Goal: Use online tool/utility: Utilize a website feature to perform a specific function

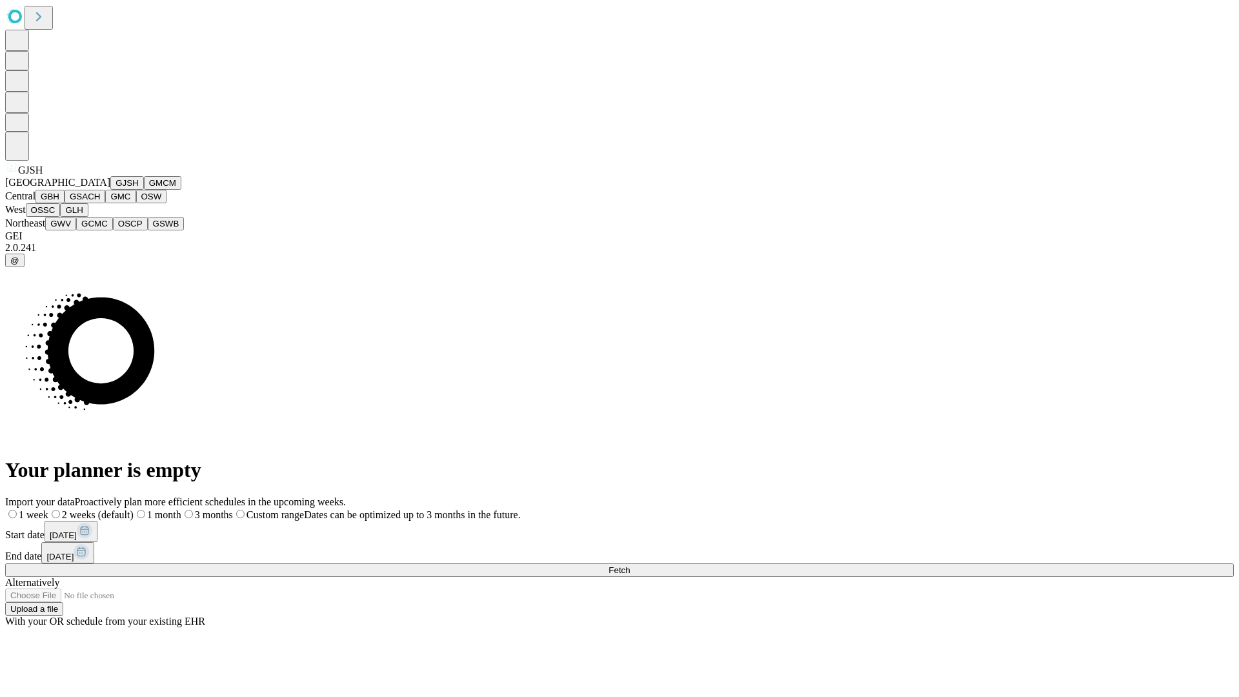
click at [110, 190] on button "GJSH" at bounding box center [127, 183] width 34 height 14
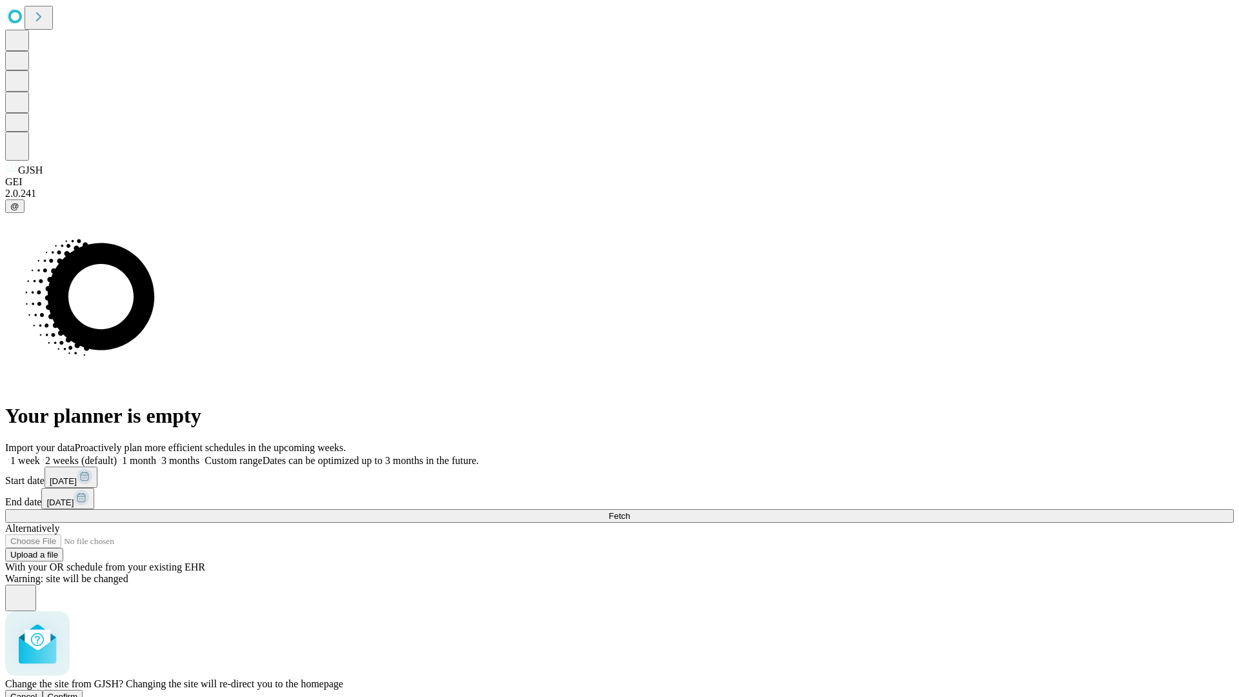
click at [78, 692] on span "Confirm" at bounding box center [63, 697] width 30 height 10
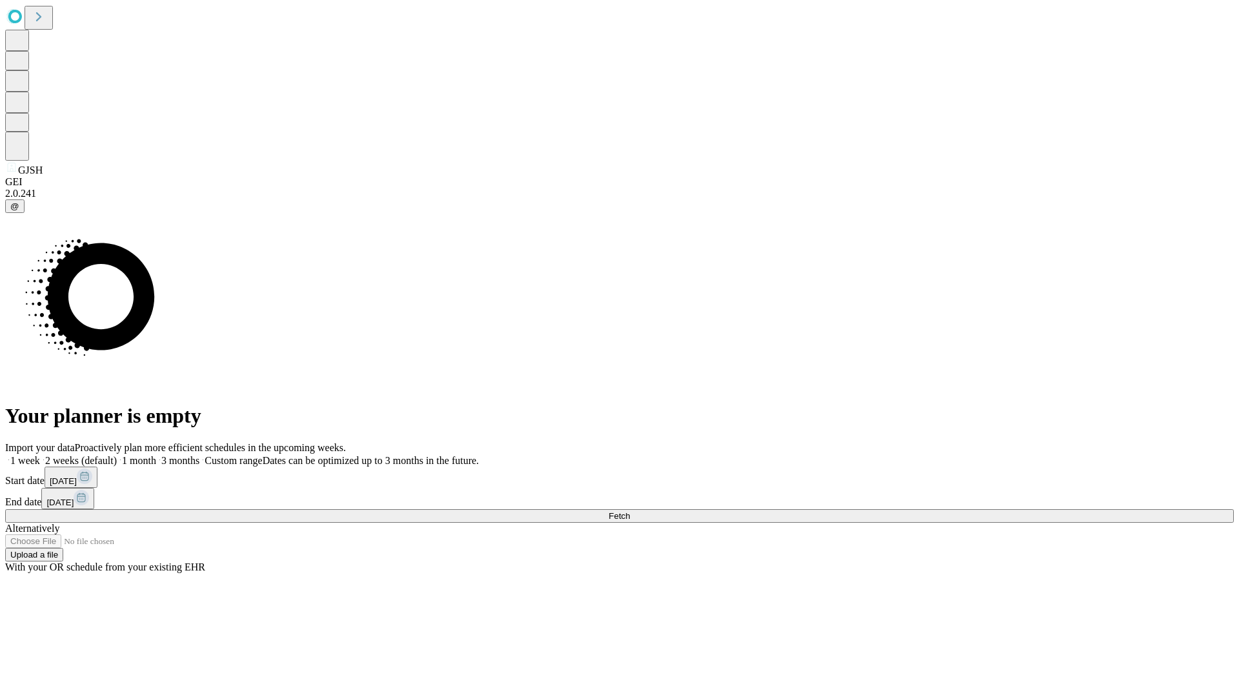
click at [156, 455] on label "1 month" at bounding box center [136, 460] width 39 height 11
click at [630, 511] on span "Fetch" at bounding box center [619, 516] width 21 height 10
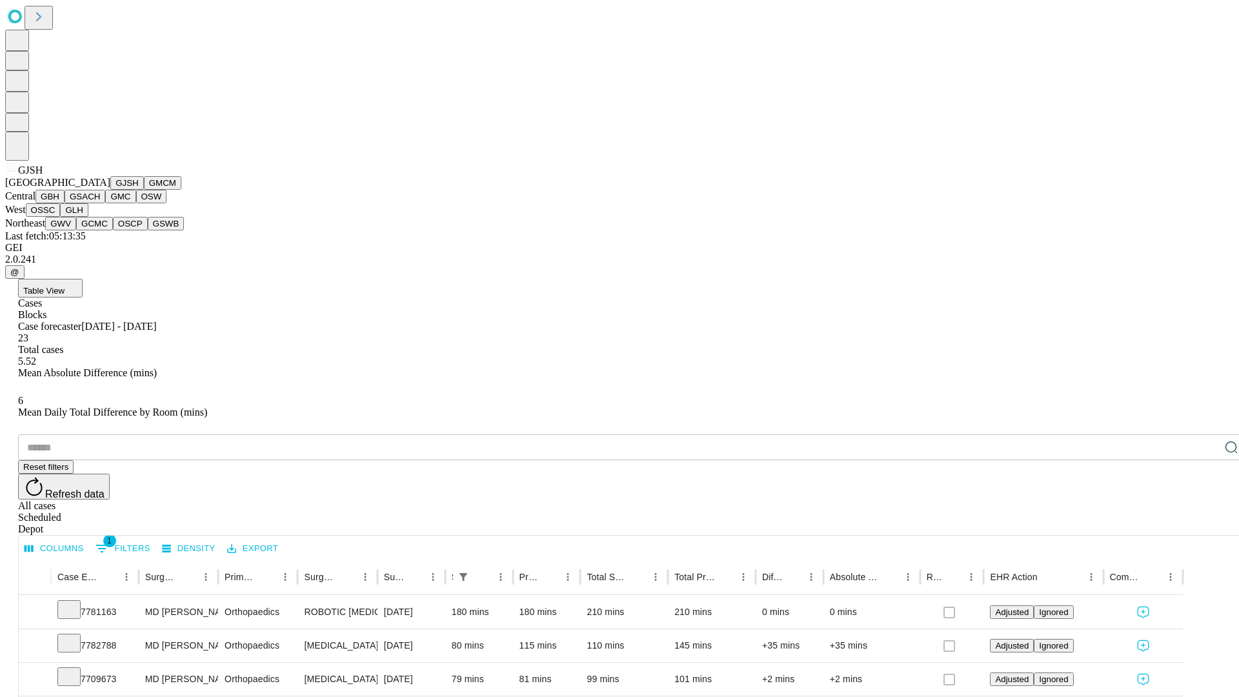
click at [144, 190] on button "GMCM" at bounding box center [162, 183] width 37 height 14
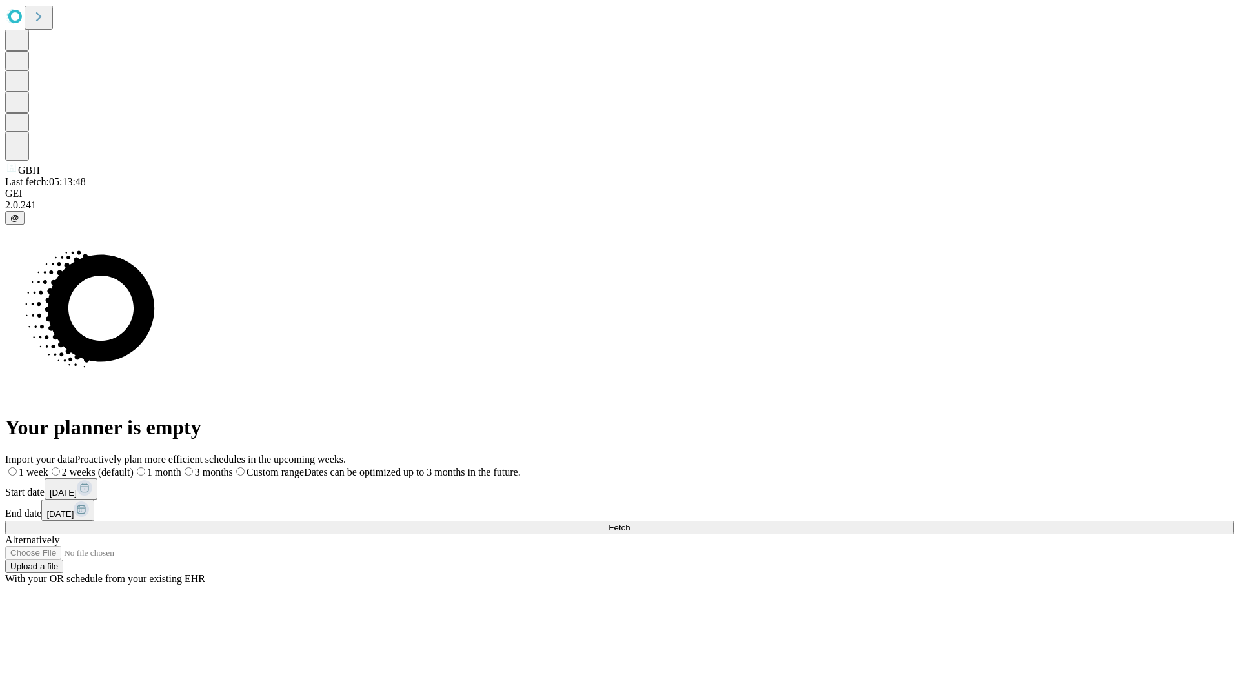
click at [630, 523] on span "Fetch" at bounding box center [619, 528] width 21 height 10
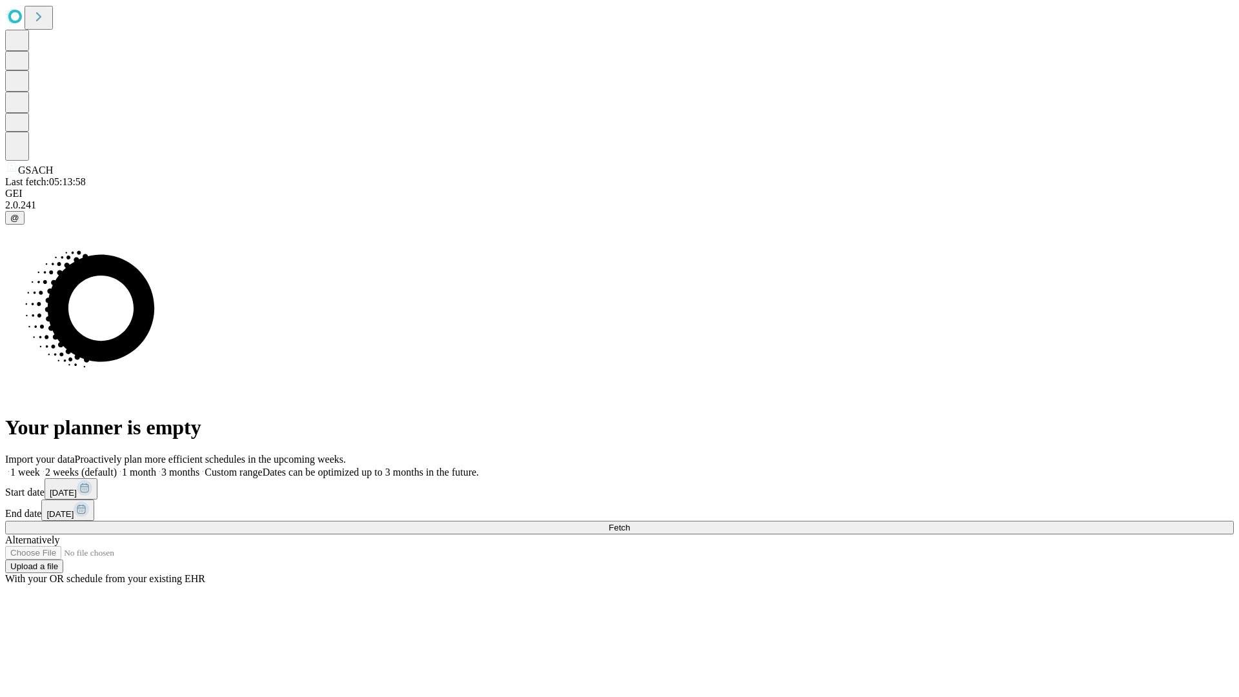
click at [630, 523] on span "Fetch" at bounding box center [619, 528] width 21 height 10
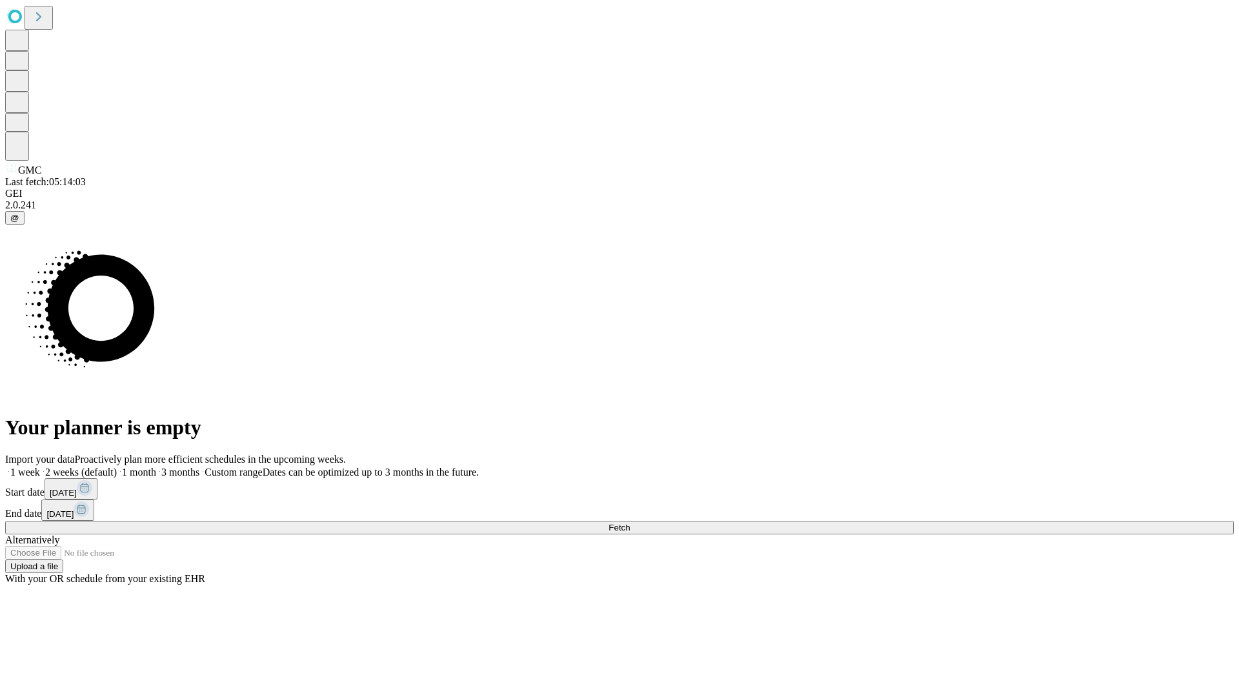
click at [156, 467] on label "1 month" at bounding box center [136, 472] width 39 height 11
click at [630, 523] on span "Fetch" at bounding box center [619, 528] width 21 height 10
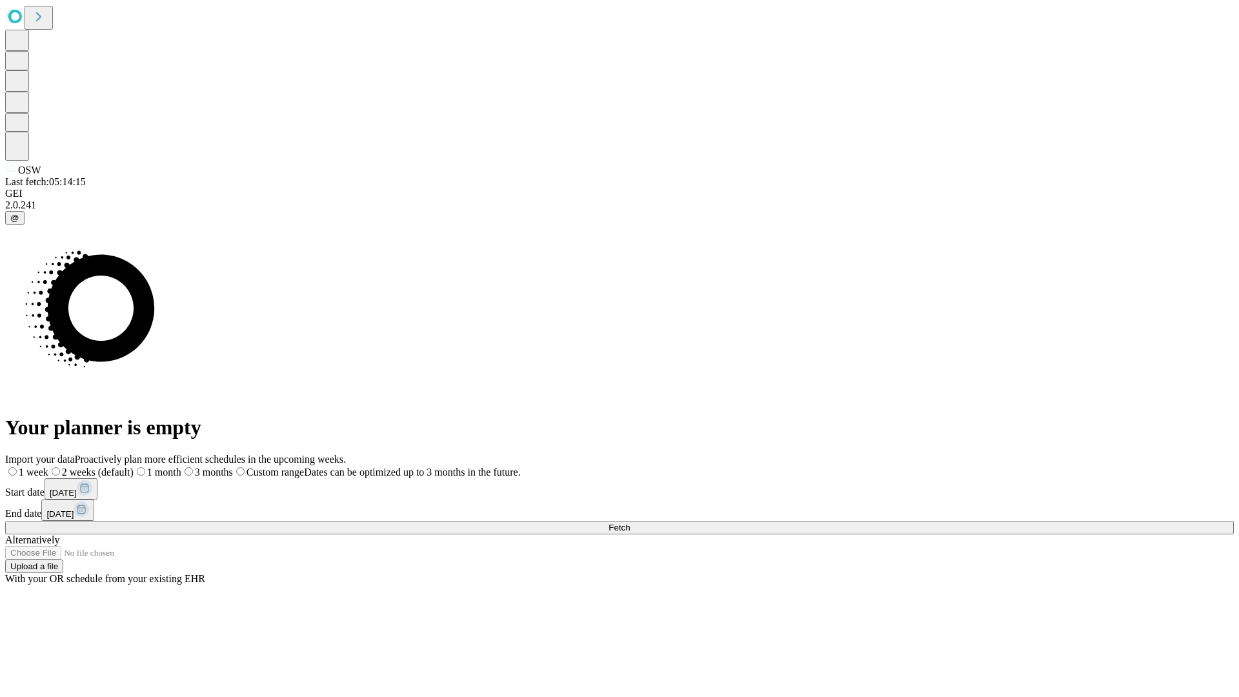
click at [181, 467] on label "1 month" at bounding box center [158, 472] width 48 height 11
click at [630, 523] on span "Fetch" at bounding box center [619, 528] width 21 height 10
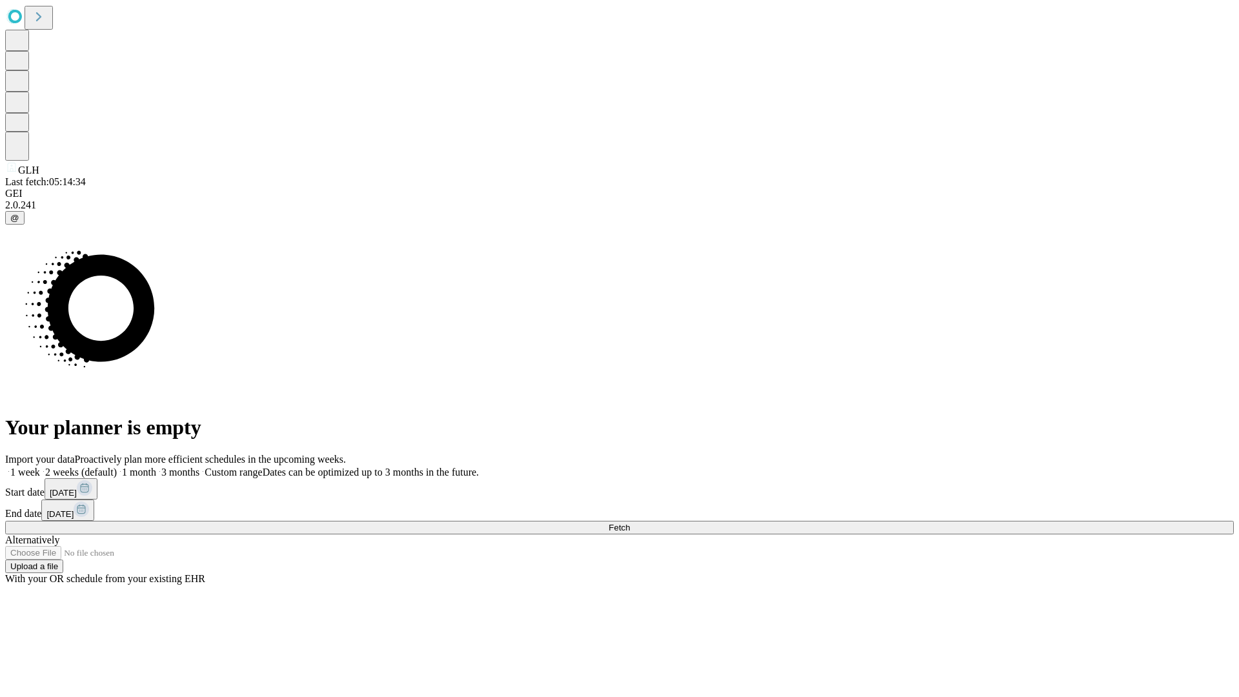
click at [630, 523] on span "Fetch" at bounding box center [619, 528] width 21 height 10
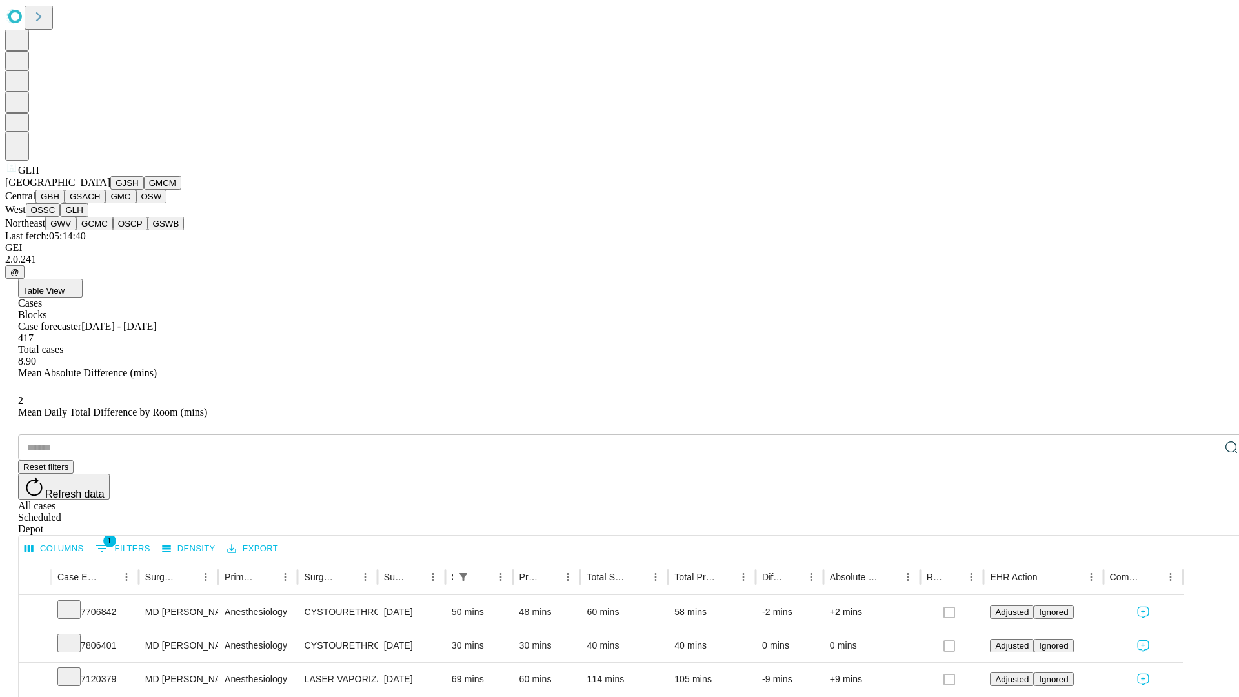
click at [76, 230] on button "GWV" at bounding box center [60, 224] width 31 height 14
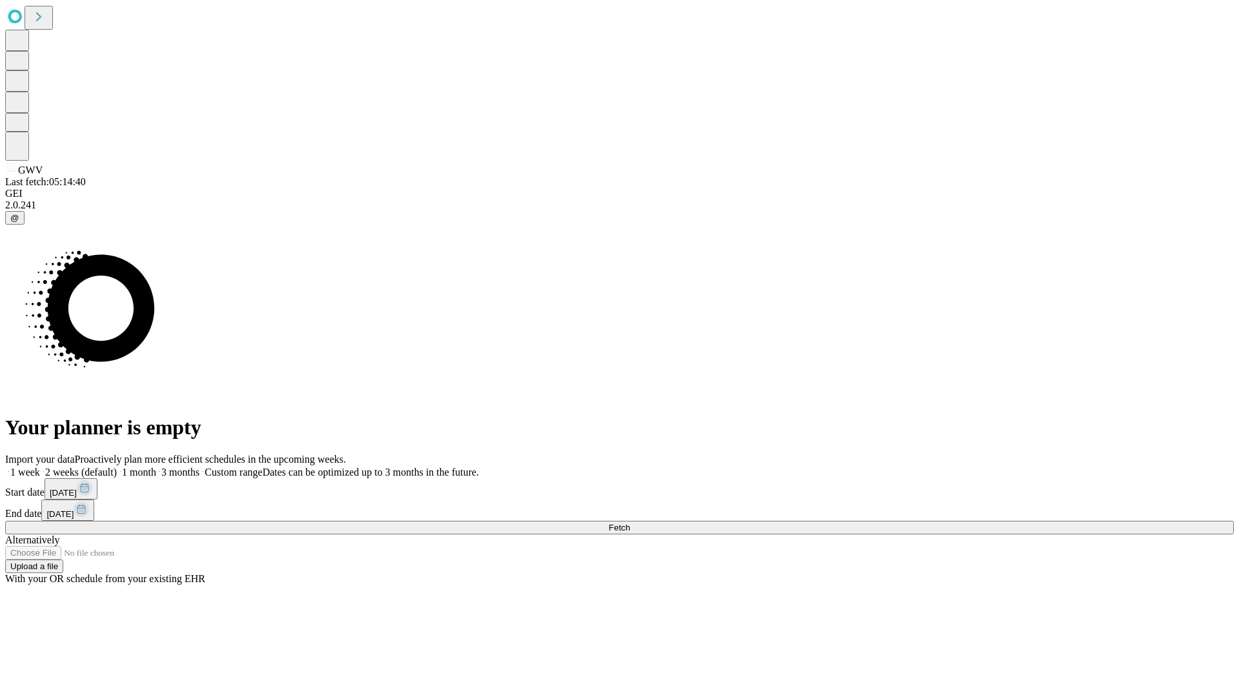
click at [156, 467] on label "1 month" at bounding box center [136, 472] width 39 height 11
click at [630, 523] on span "Fetch" at bounding box center [619, 528] width 21 height 10
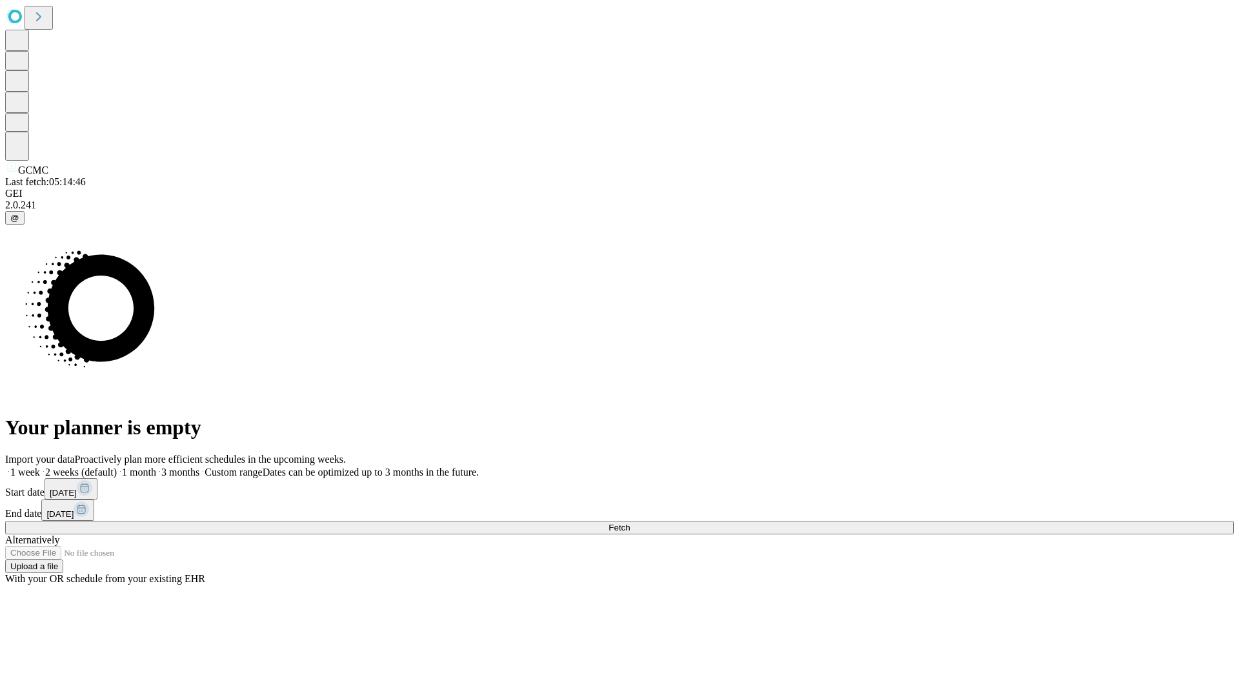
click at [630, 523] on span "Fetch" at bounding box center [619, 528] width 21 height 10
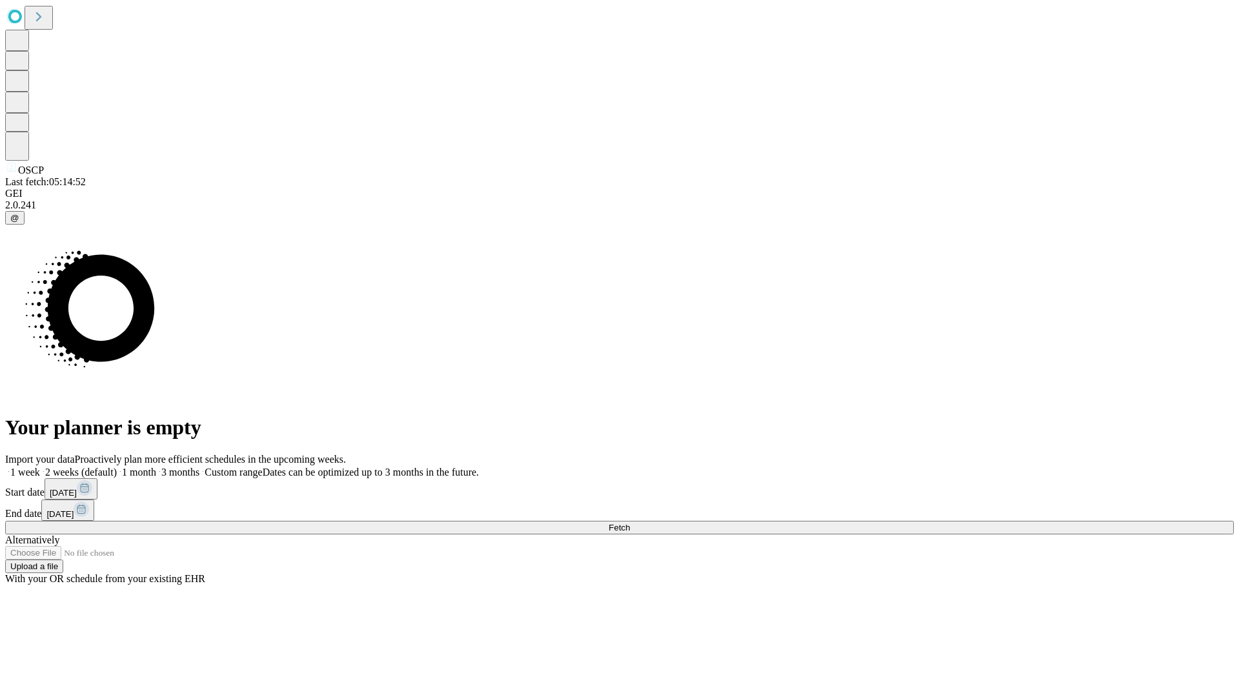
click at [156, 467] on label "1 month" at bounding box center [136, 472] width 39 height 11
click at [630, 523] on span "Fetch" at bounding box center [619, 528] width 21 height 10
